Goal: Navigation & Orientation: Find specific page/section

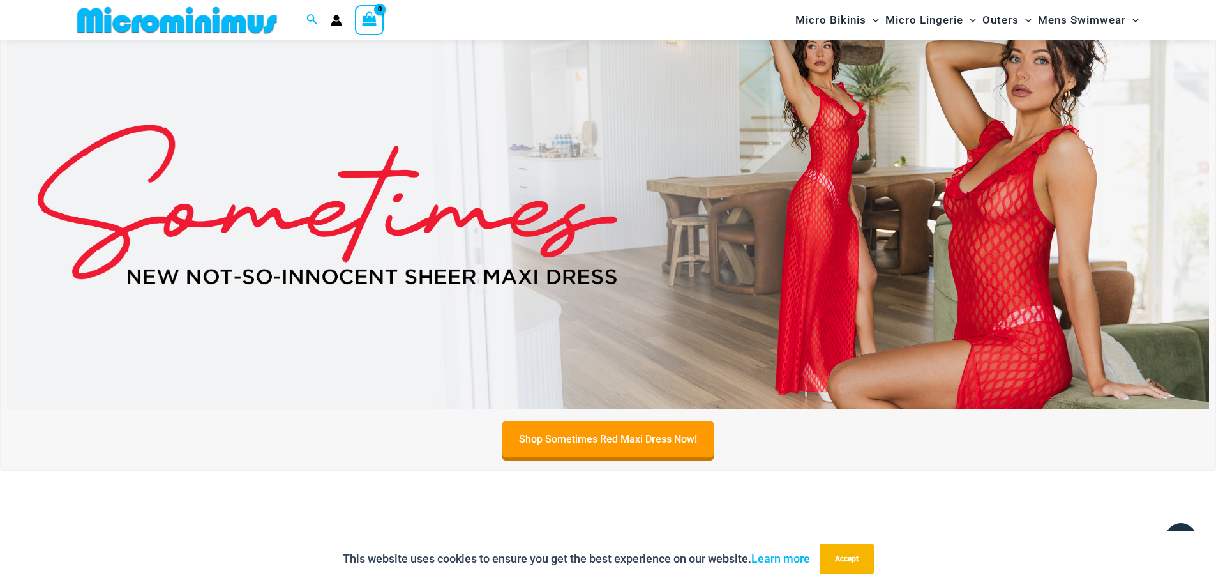
scroll to position [564, 0]
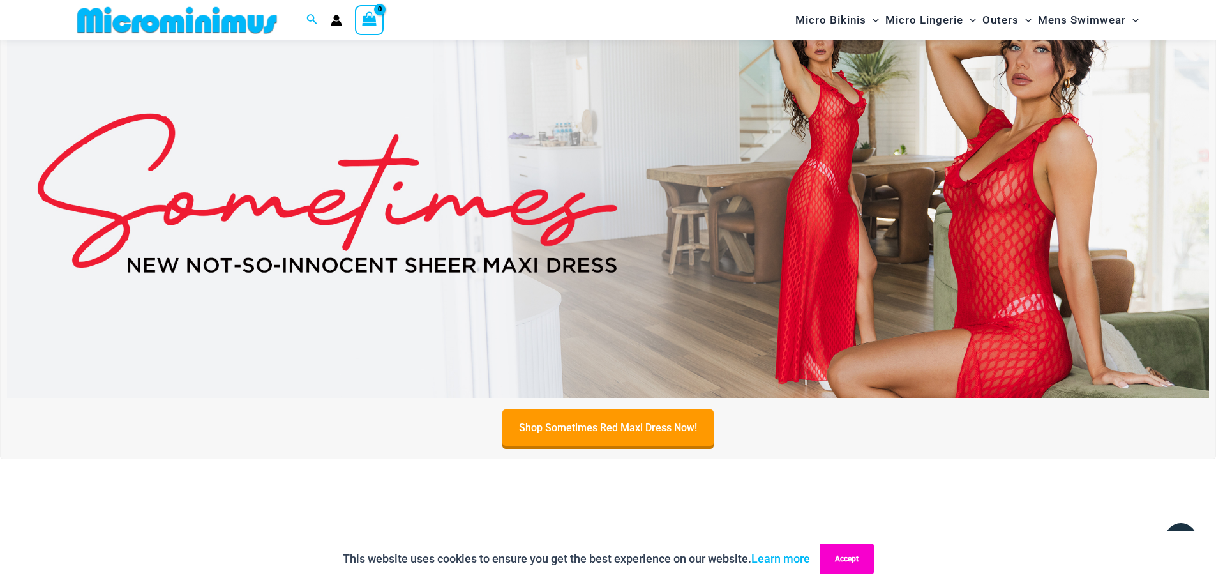
click at [864, 570] on button "Accept" at bounding box center [847, 558] width 54 height 31
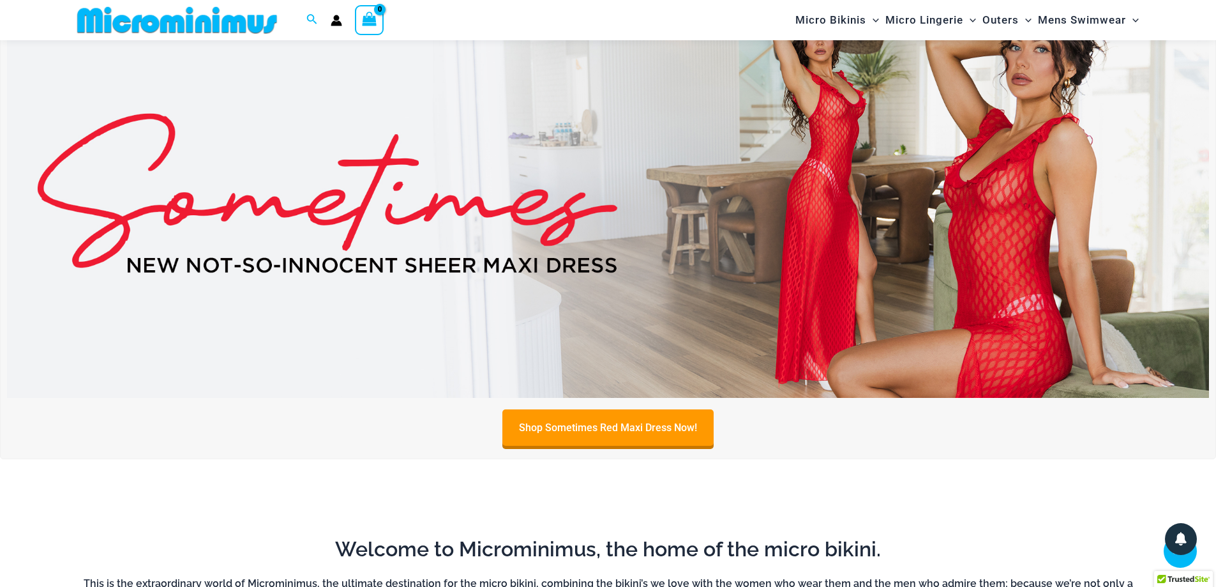
click at [624, 248] on img at bounding box center [608, 193] width 1202 height 409
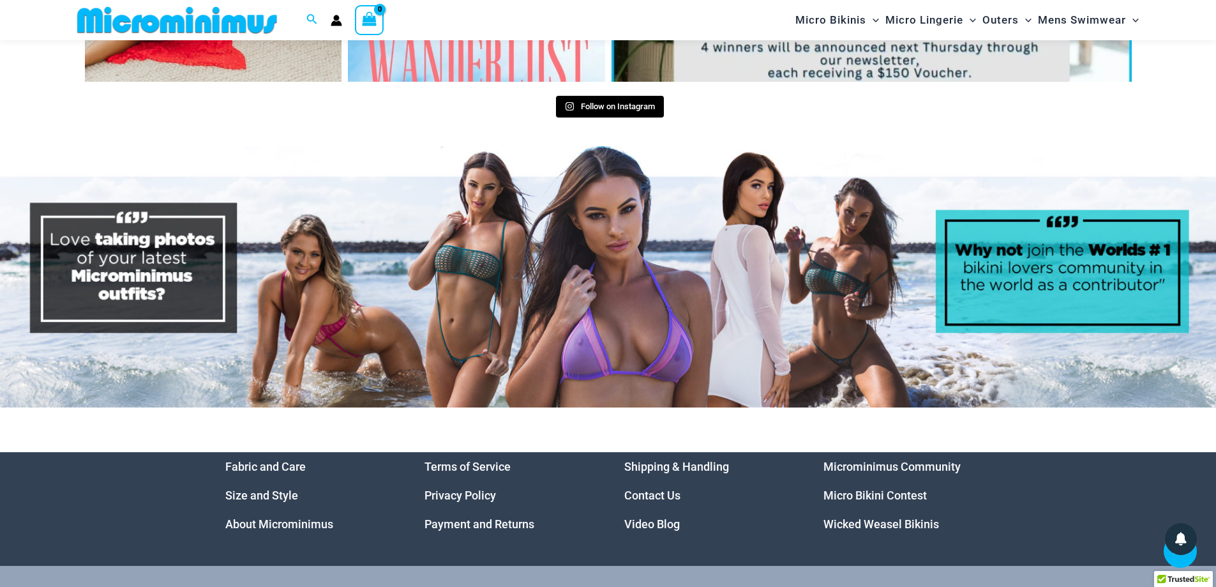
scroll to position [6630, 0]
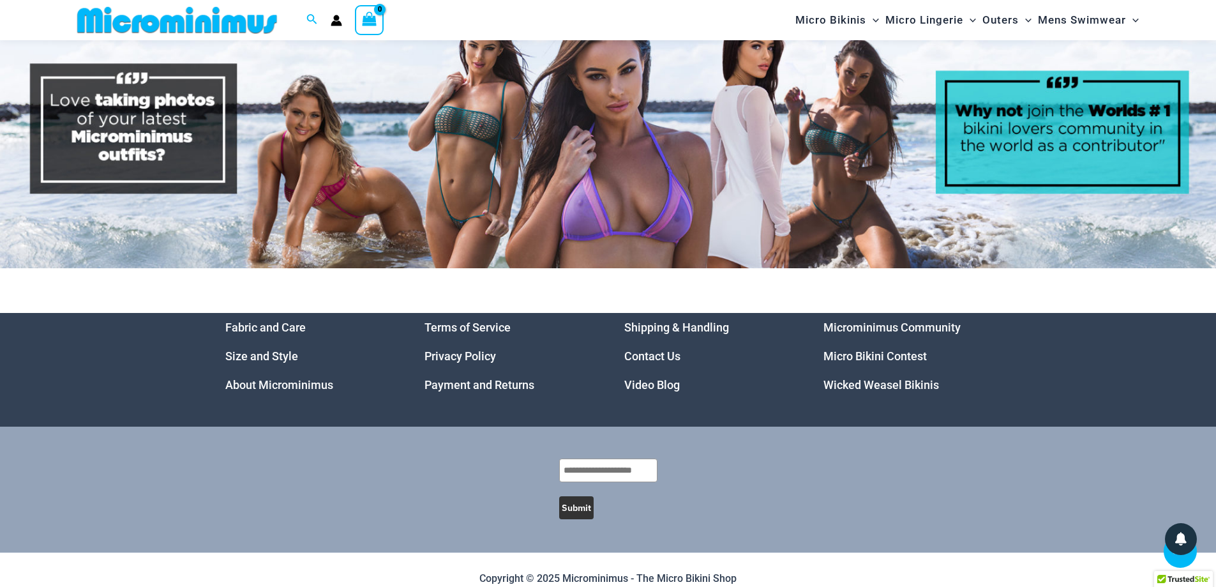
click at [639, 378] on link "Video Blog" at bounding box center [652, 384] width 56 height 13
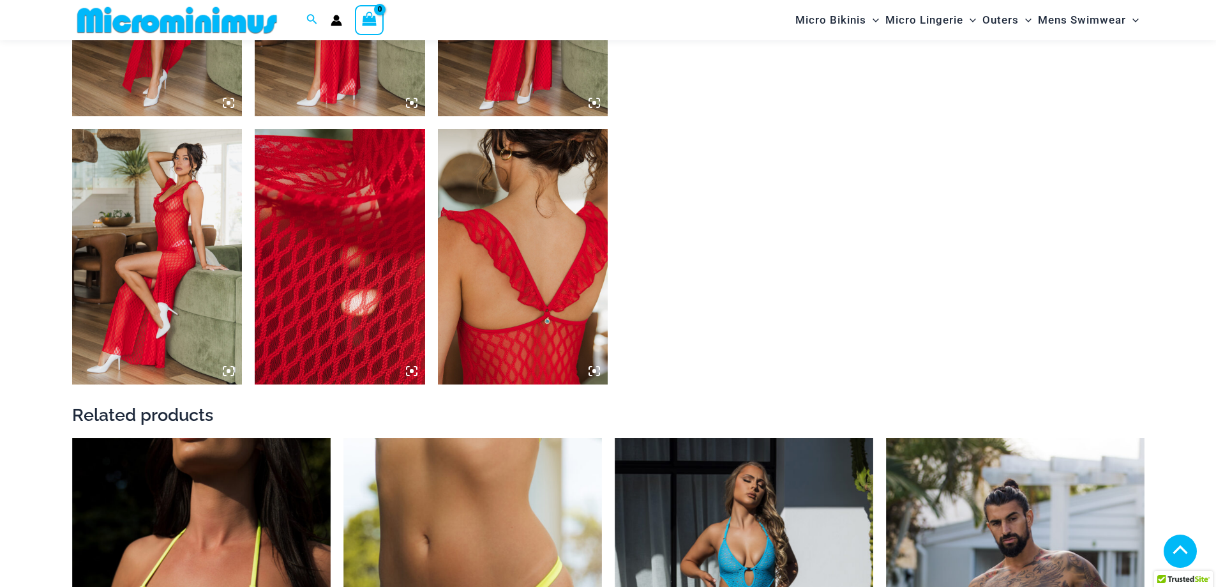
scroll to position [1657, 0]
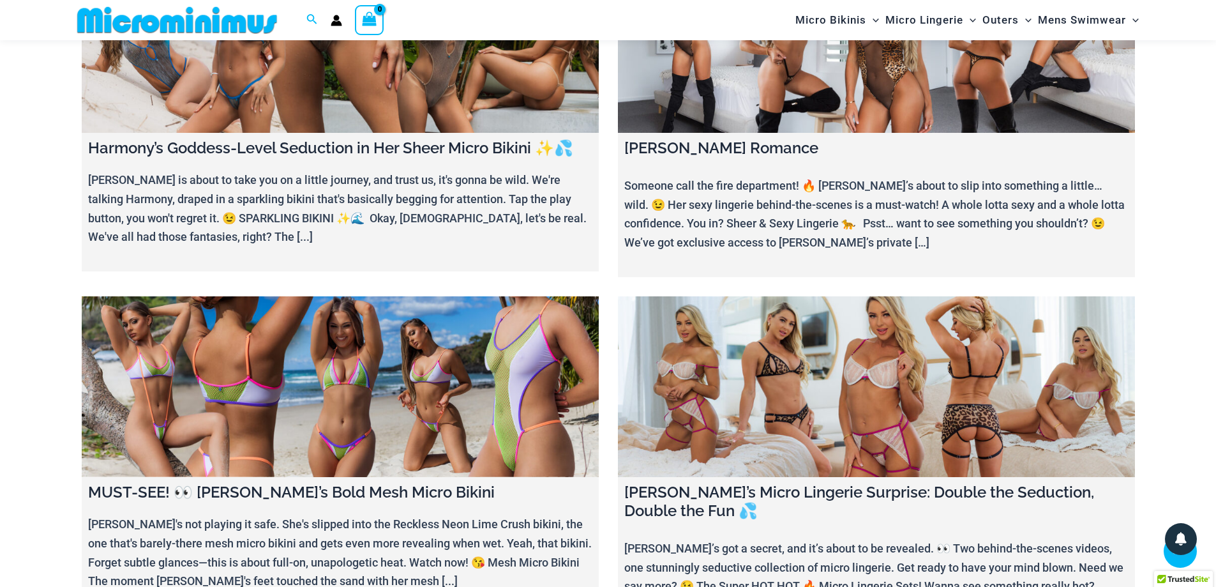
scroll to position [501, 0]
